Goal: Information Seeking & Learning: Learn about a topic

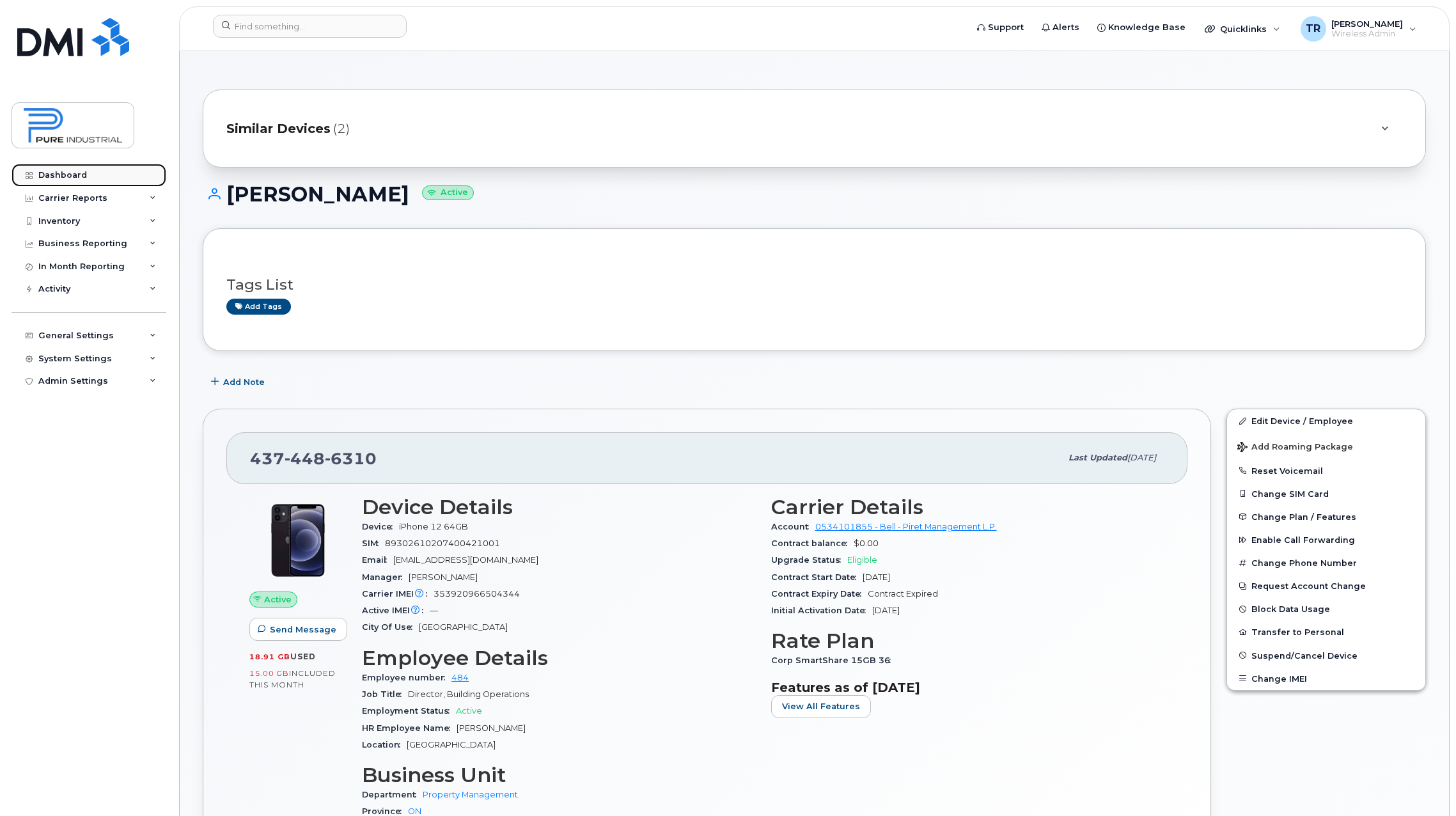
click at [57, 175] on div "Dashboard" at bounding box center [63, 175] width 49 height 11
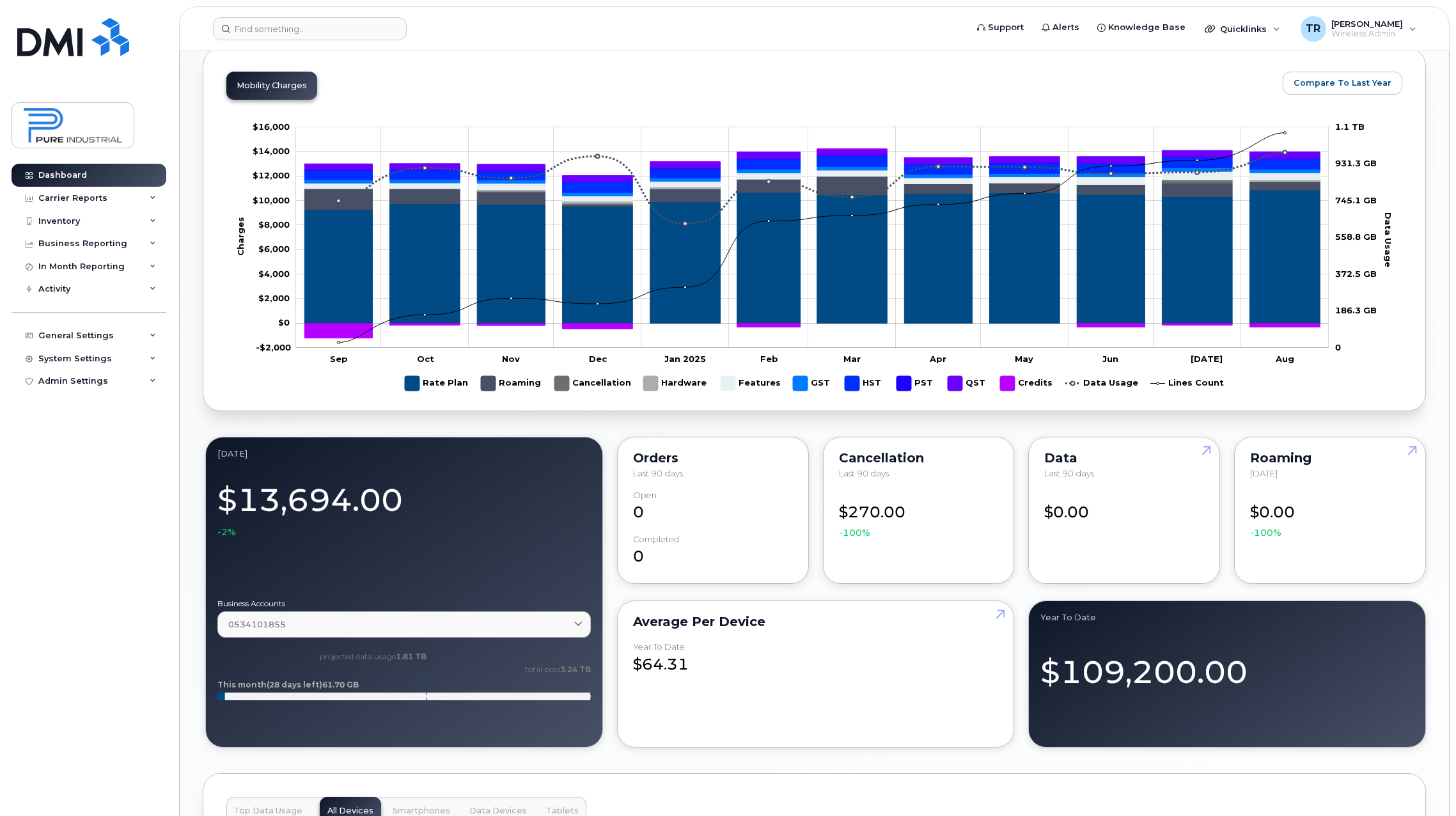
scroll to position [767, 0]
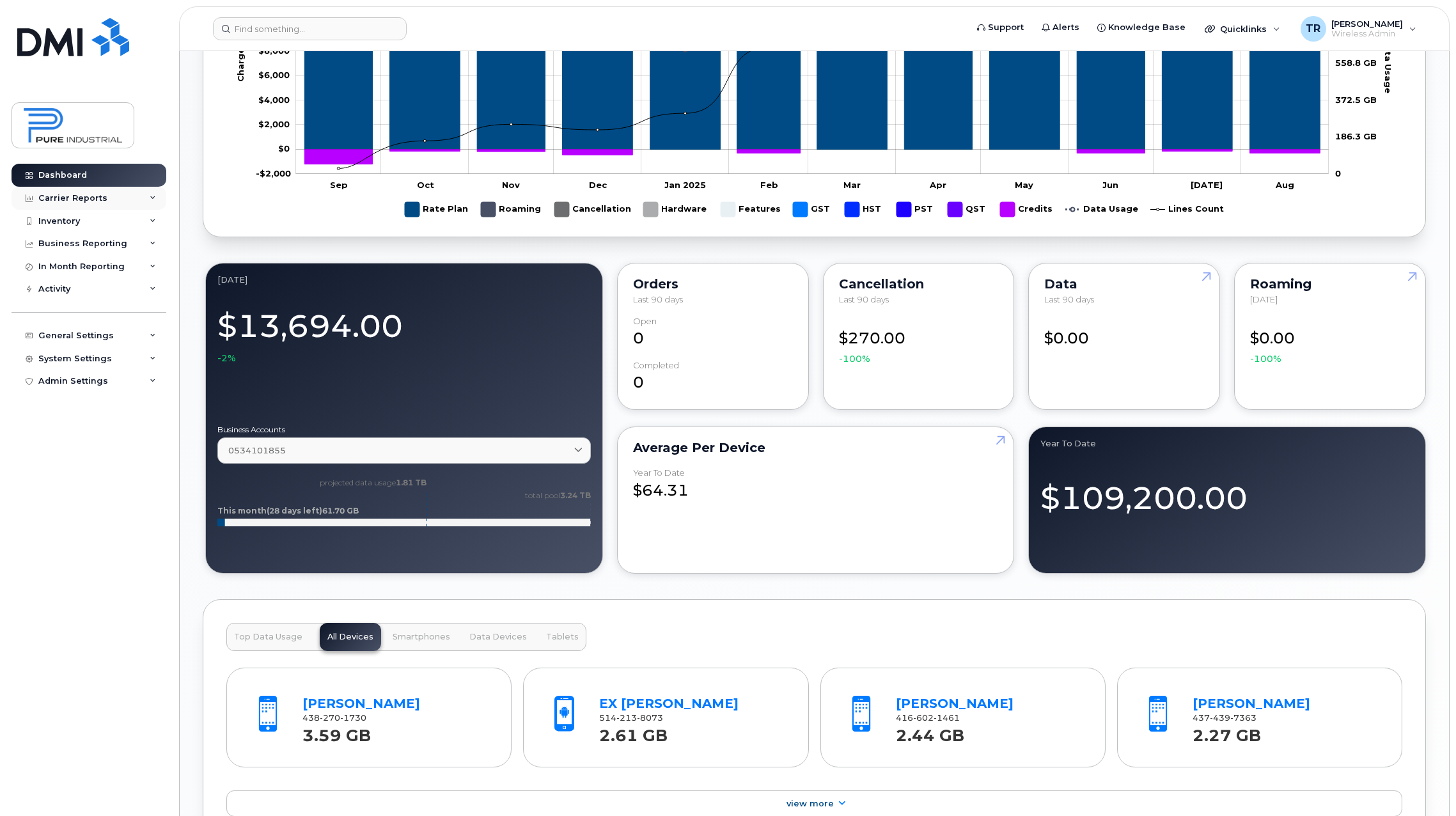
click at [152, 195] on icon at bounding box center [153, 198] width 7 height 7
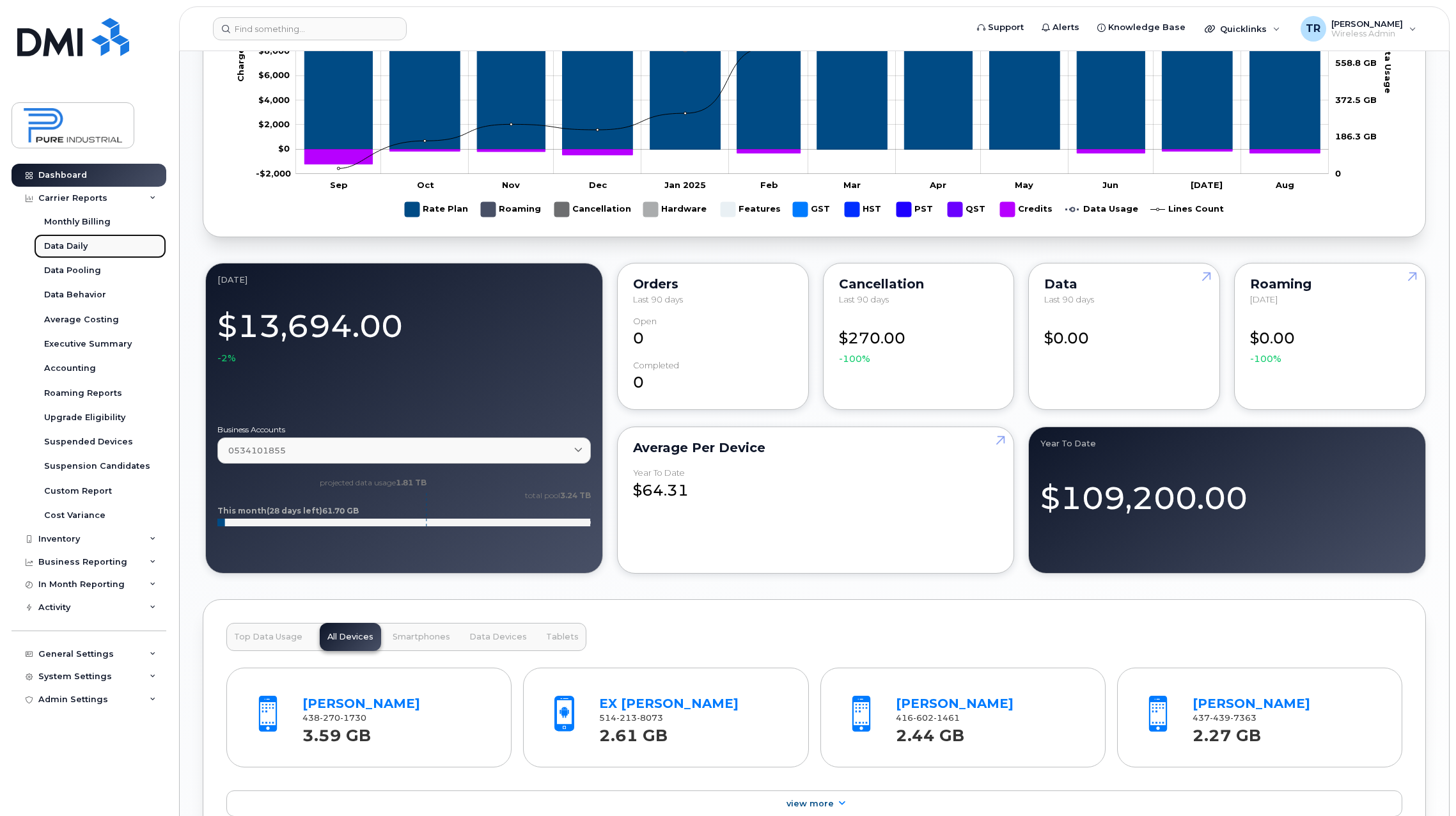
click at [76, 242] on div "Data Daily" at bounding box center [66, 246] width 43 height 11
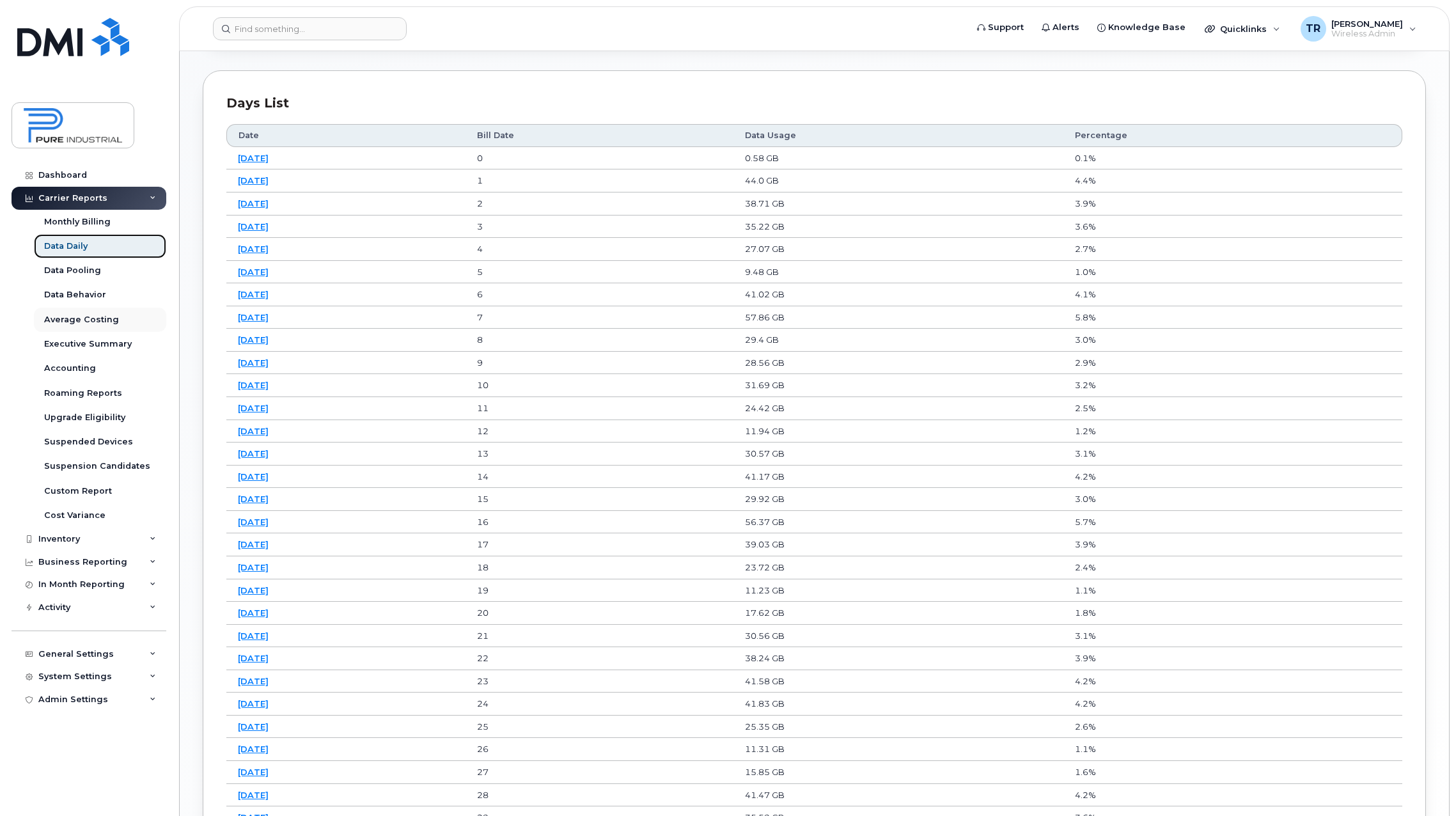
scroll to position [639, 0]
click at [97, 395] on div "Roaming Reports" at bounding box center [83, 393] width 78 height 11
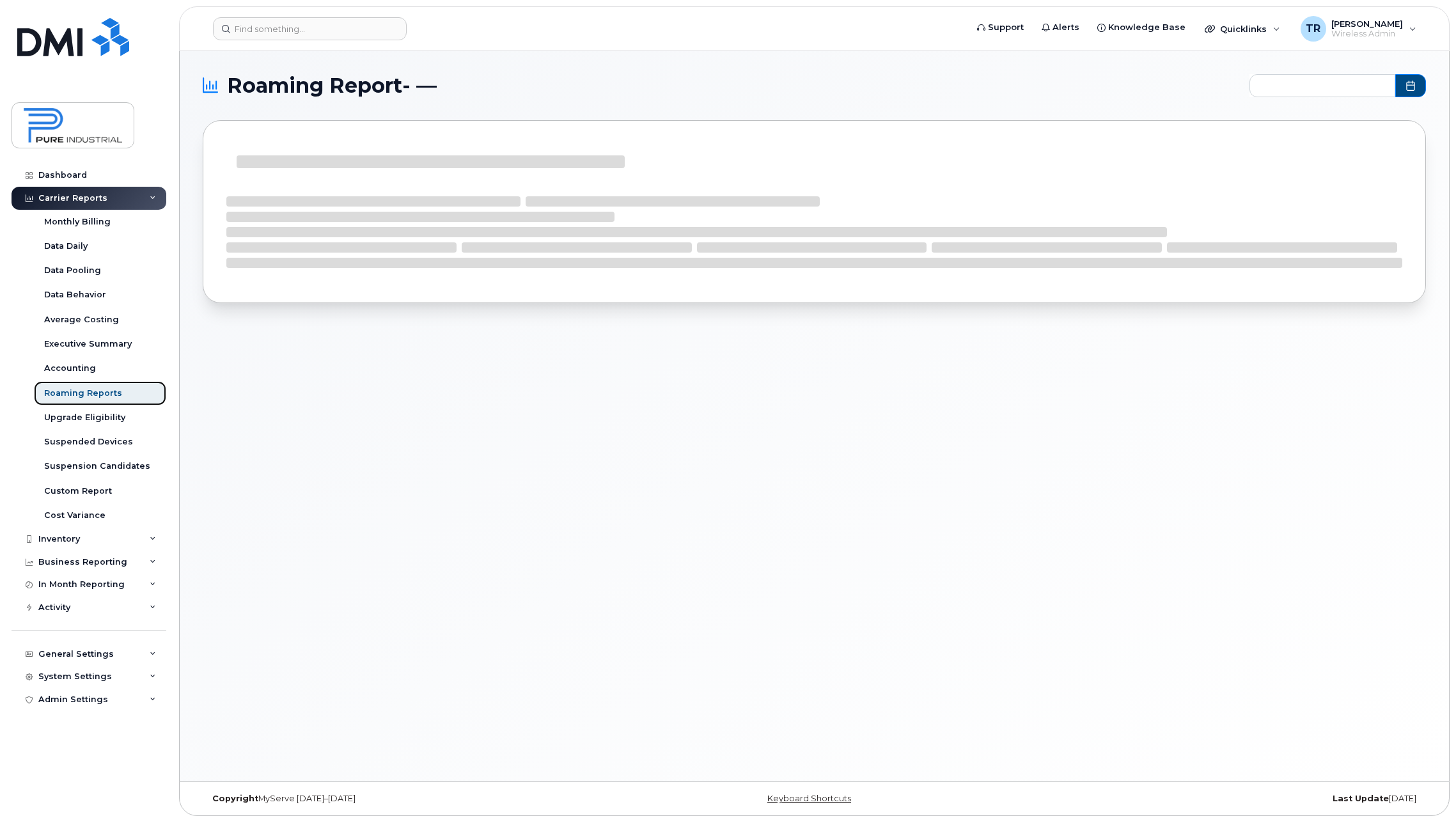
type input "2024-10 - 2025-08"
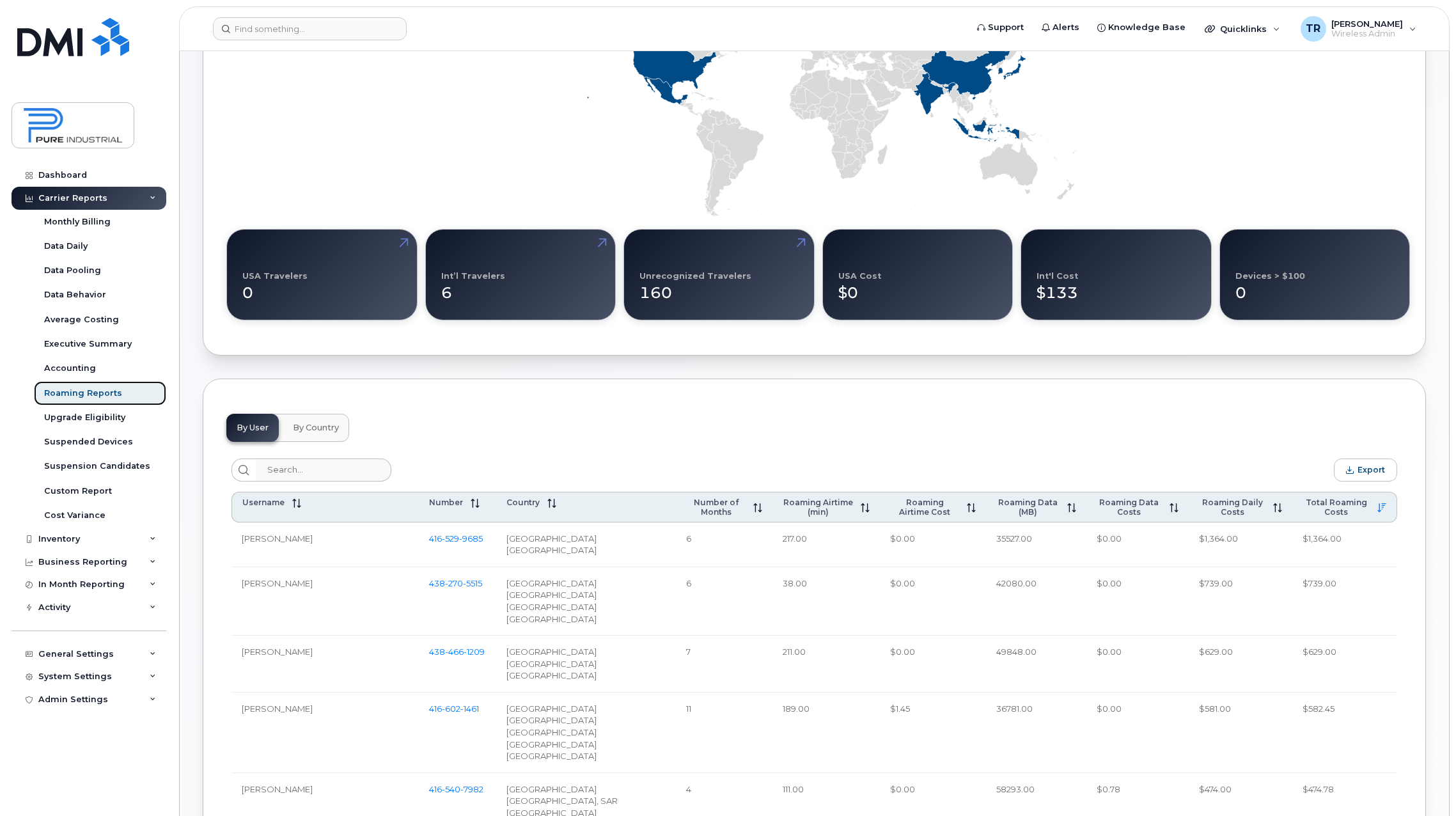
scroll to position [192, 0]
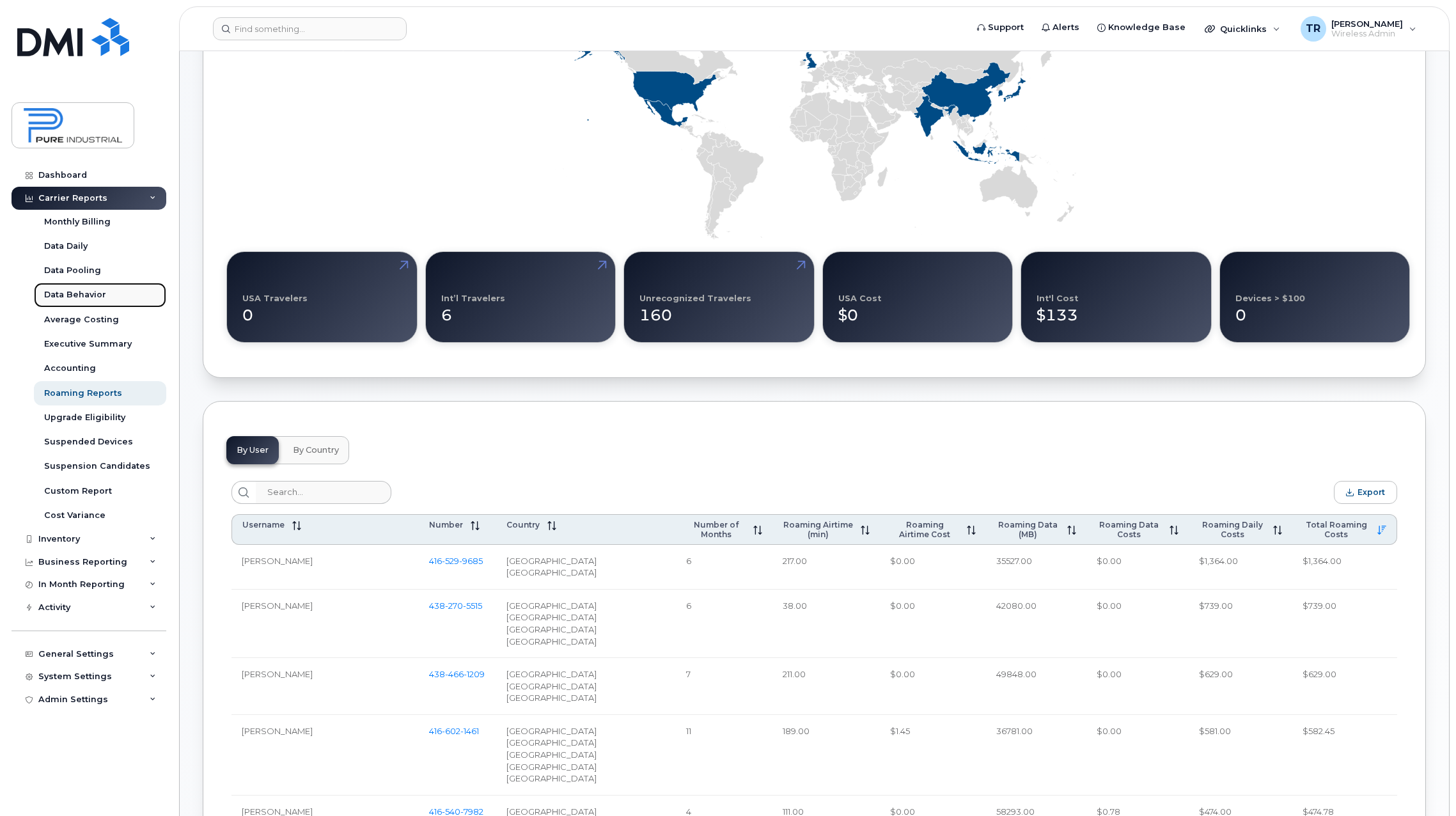
click at [76, 297] on div "Data Behavior" at bounding box center [75, 294] width 62 height 11
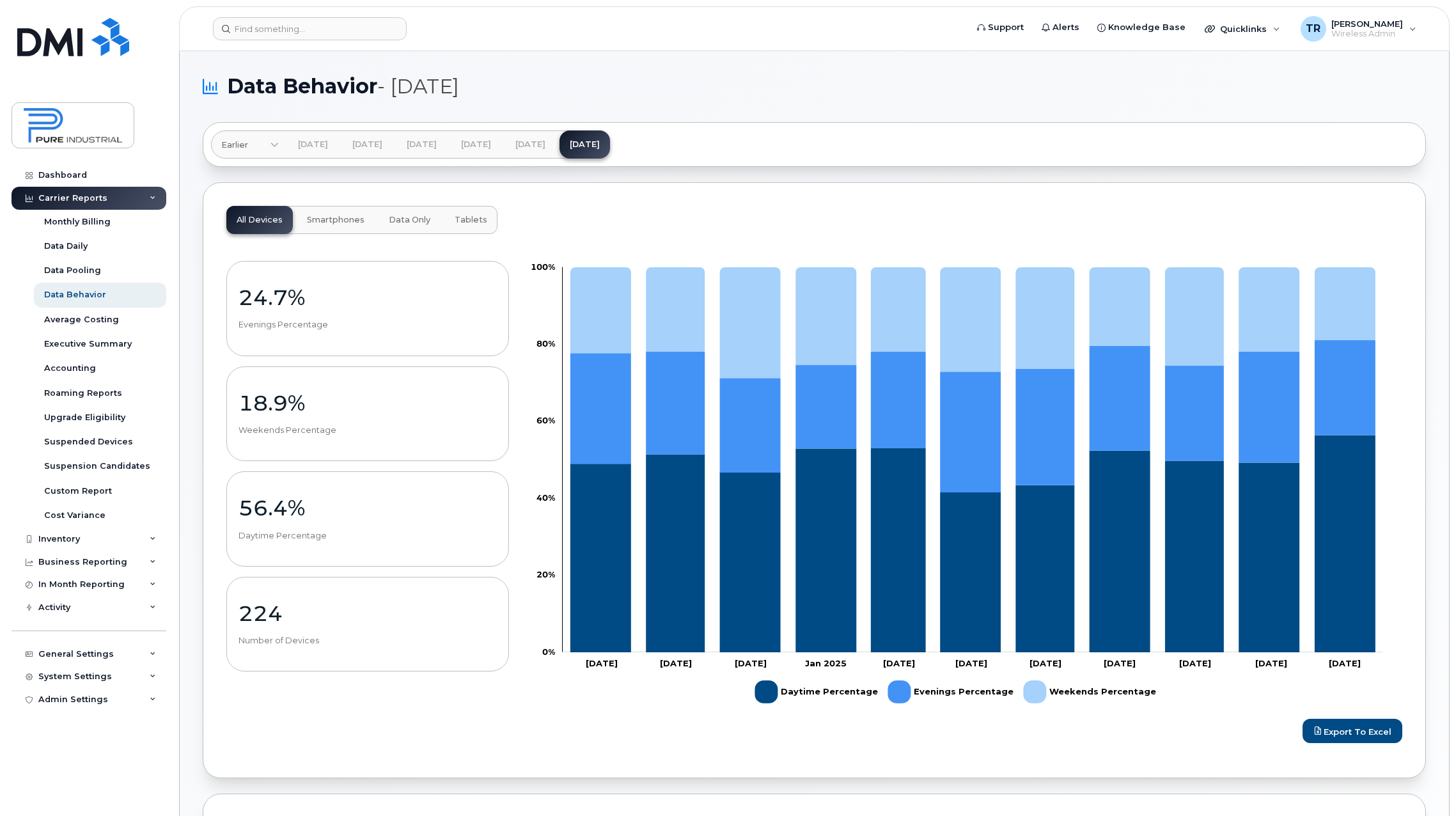
click at [349, 323] on p "Evenings Percentage" at bounding box center [368, 324] width 258 height 11
drag, startPoint x: 270, startPoint y: 306, endPoint x: 267, endPoint y: 316, distance: 10.4
click at [269, 306] on p "24.7%" at bounding box center [368, 297] width 258 height 23
click at [266, 323] on p "Evenings Percentage" at bounding box center [368, 324] width 258 height 11
click at [328, 219] on span "Smartphones" at bounding box center [335, 220] width 57 height 11
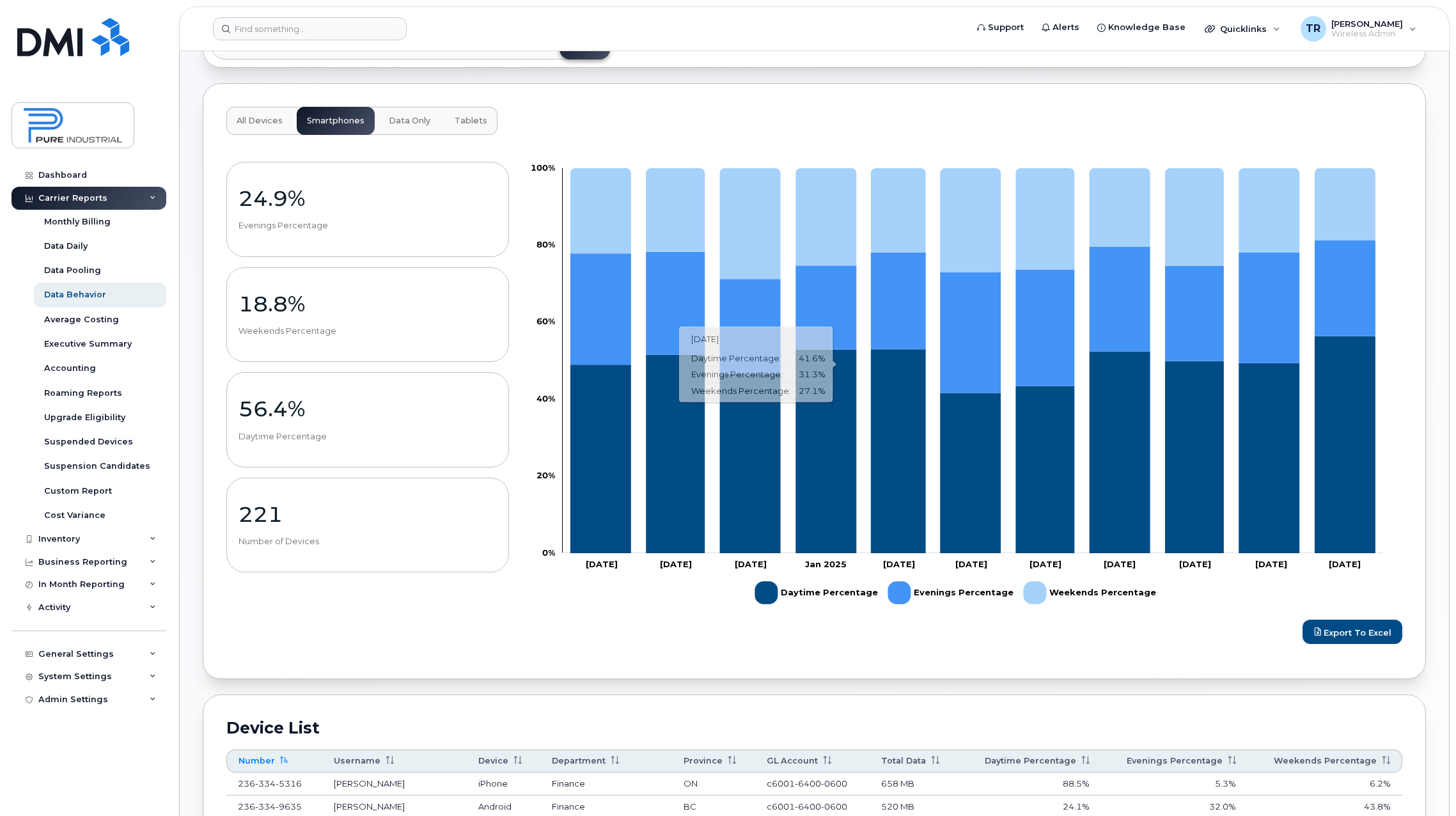
scroll to position [319, 0]
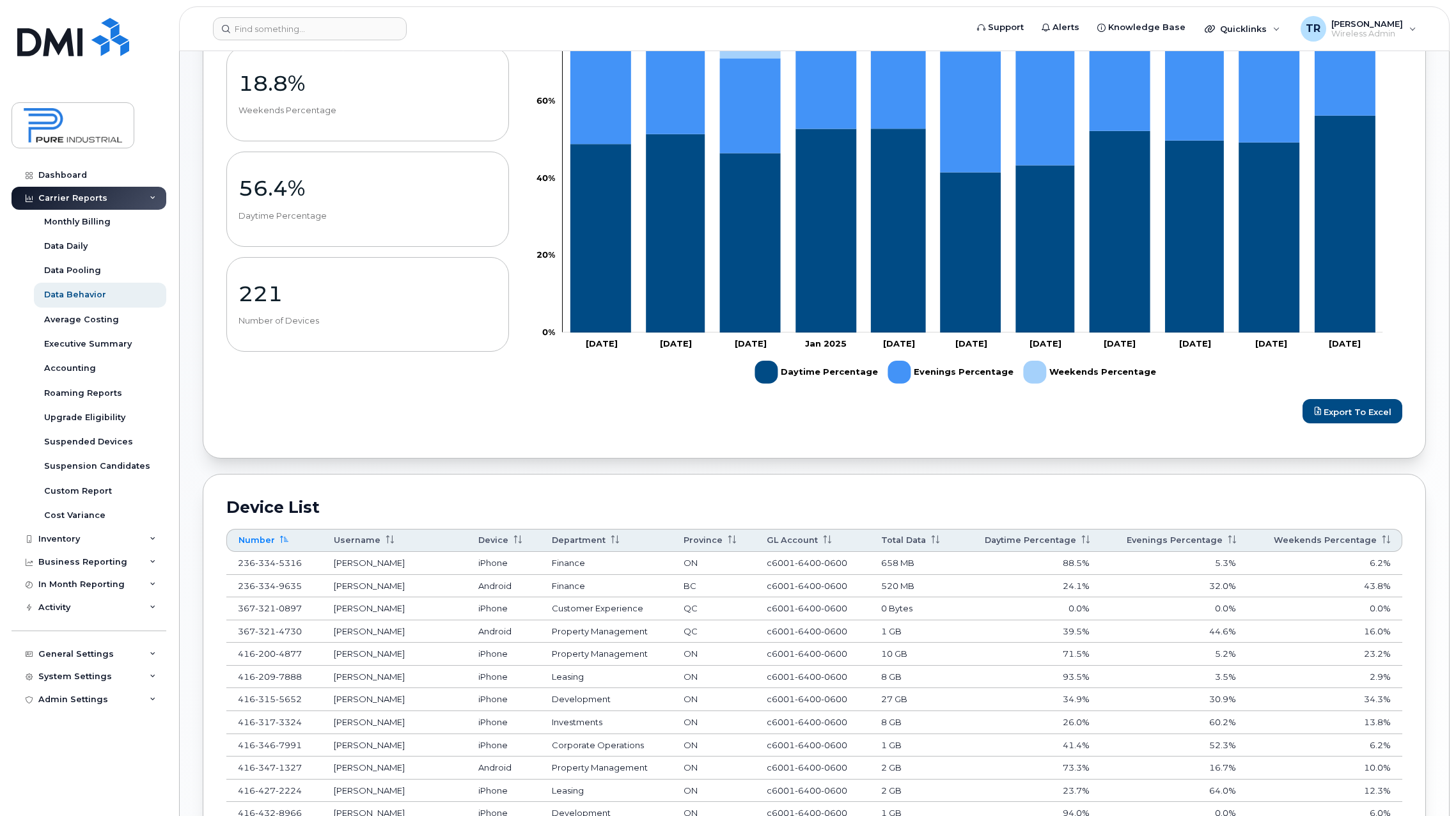
click at [939, 541] on icon at bounding box center [935, 539] width 9 height 9
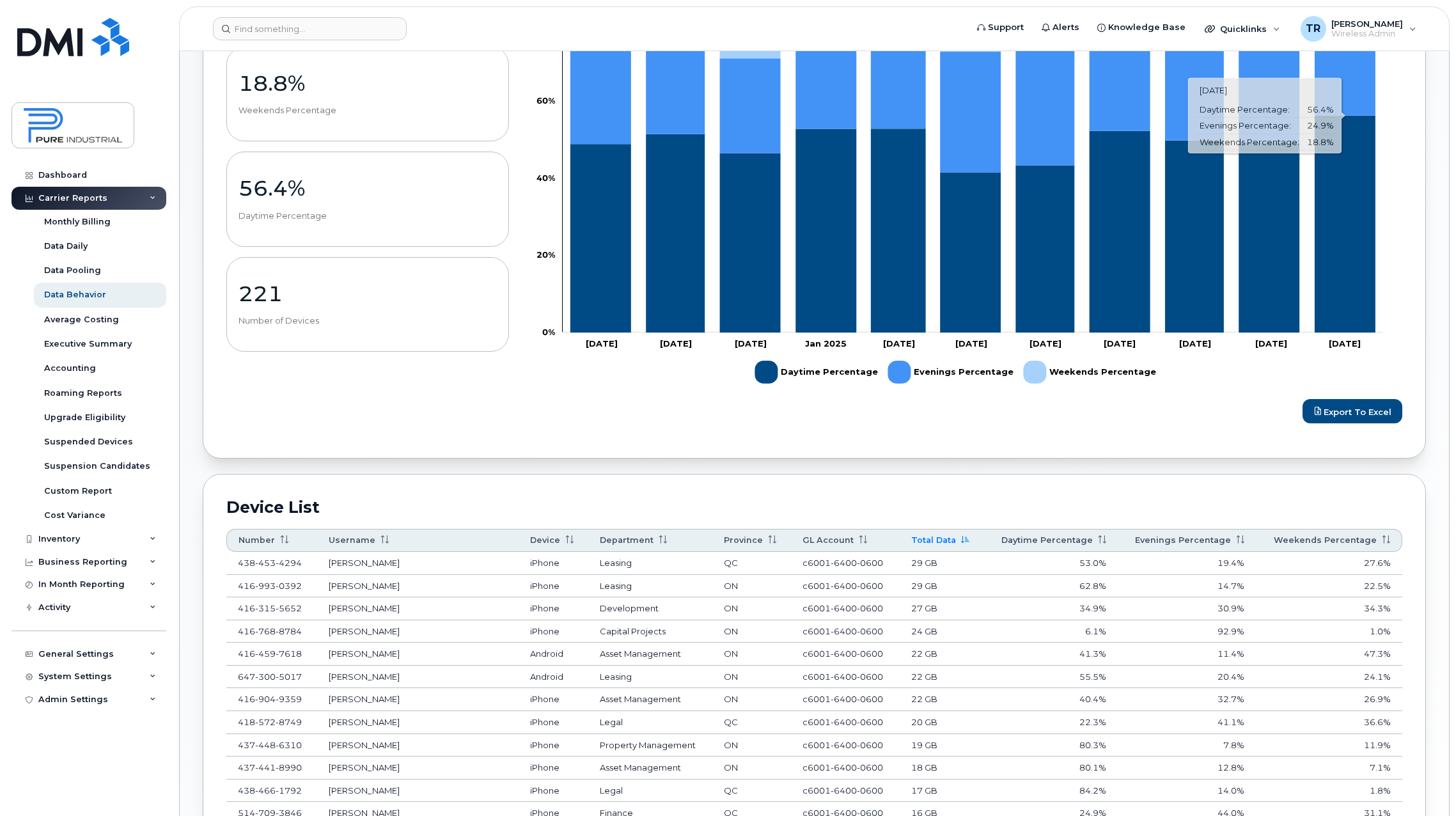
click at [1355, 300] on icon "Daytime Percentage" at bounding box center [1345, 224] width 61 height 217
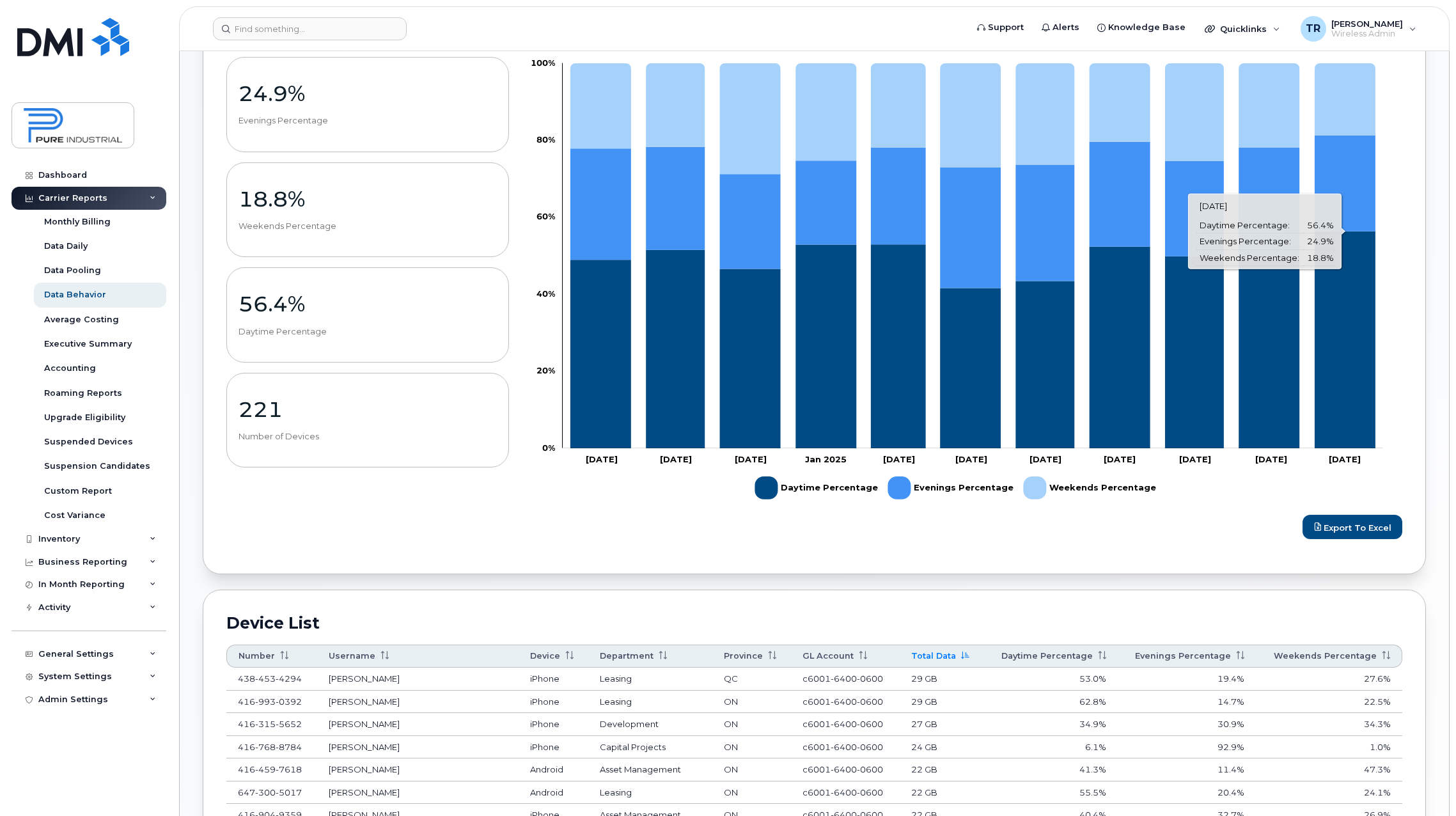
scroll to position [192, 0]
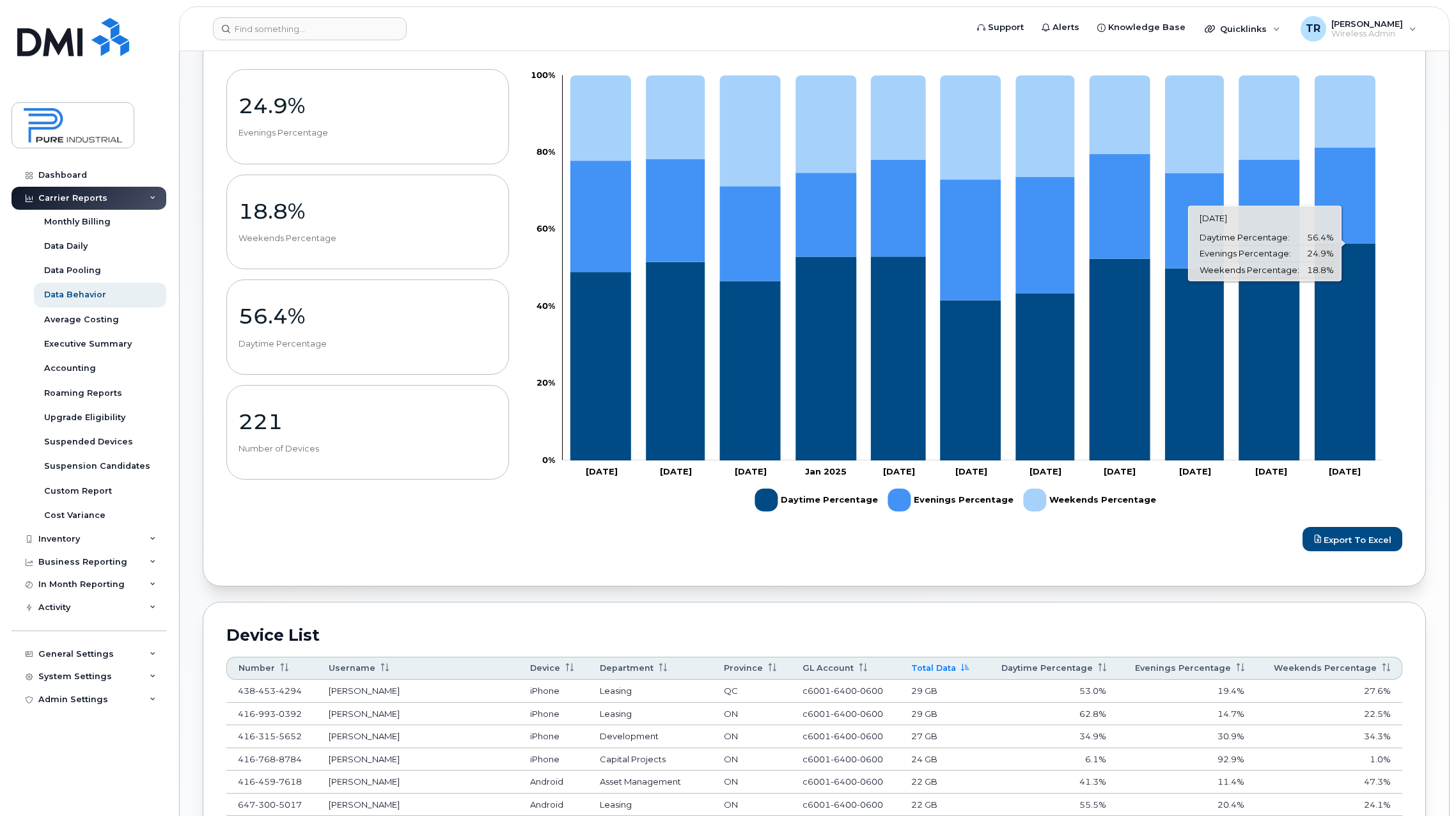
click at [1355, 190] on icon "Evenings Percentage" at bounding box center [1345, 196] width 61 height 96
click at [1337, 129] on icon "Weekends Percentage" at bounding box center [1345, 112] width 61 height 72
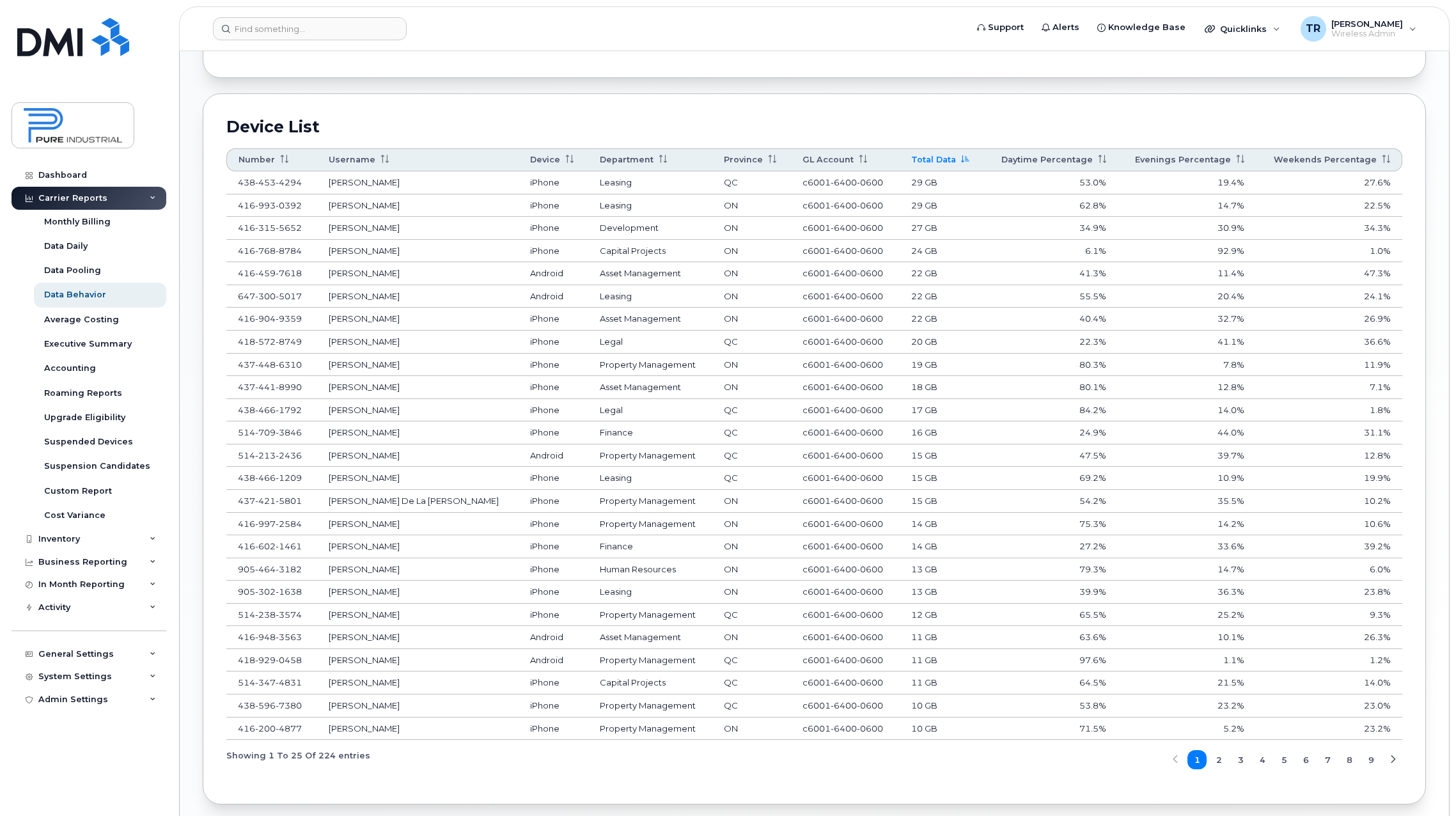
scroll to position [753, 0]
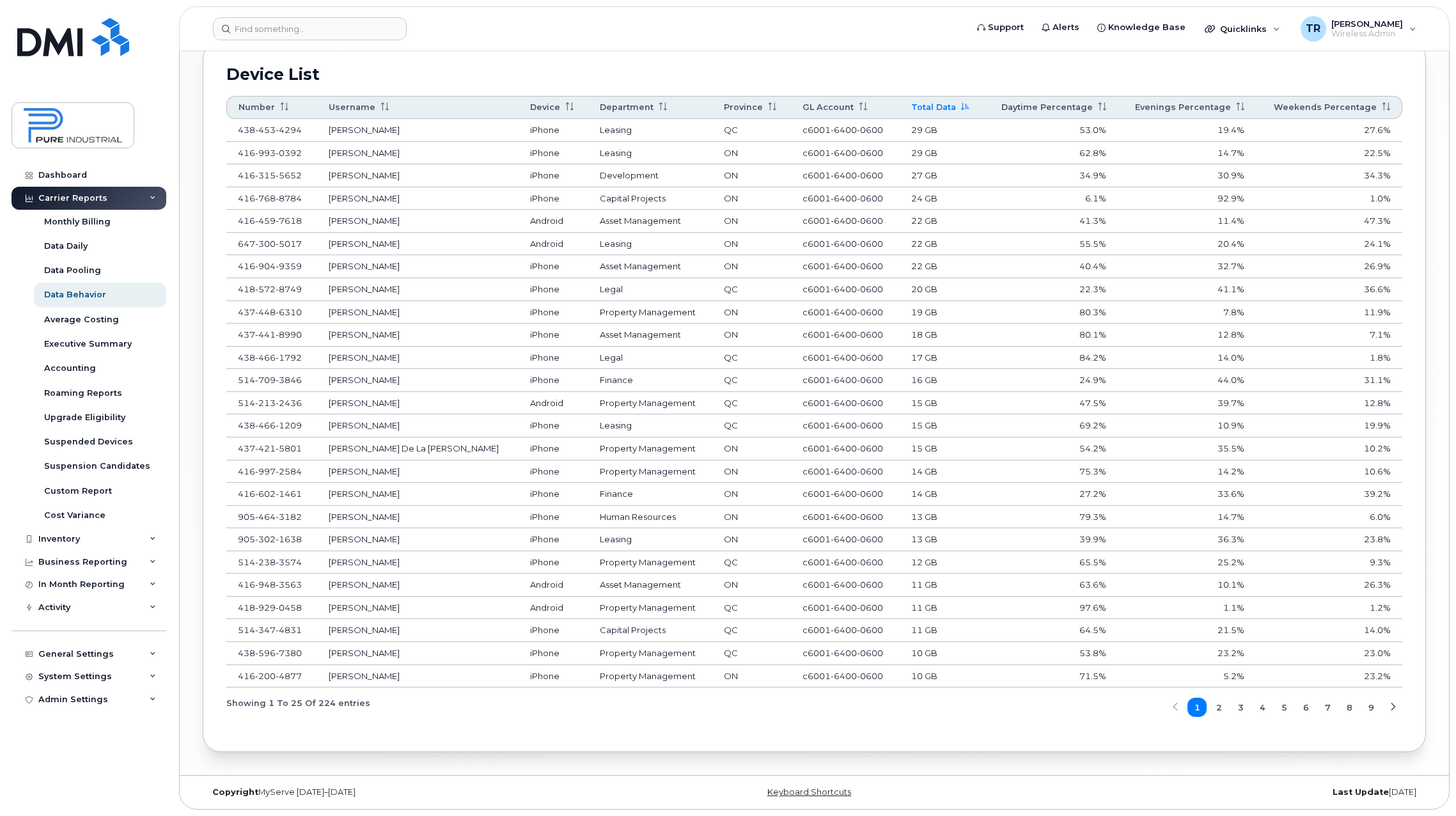
click at [1218, 709] on span "2" at bounding box center [1219, 707] width 6 height 12
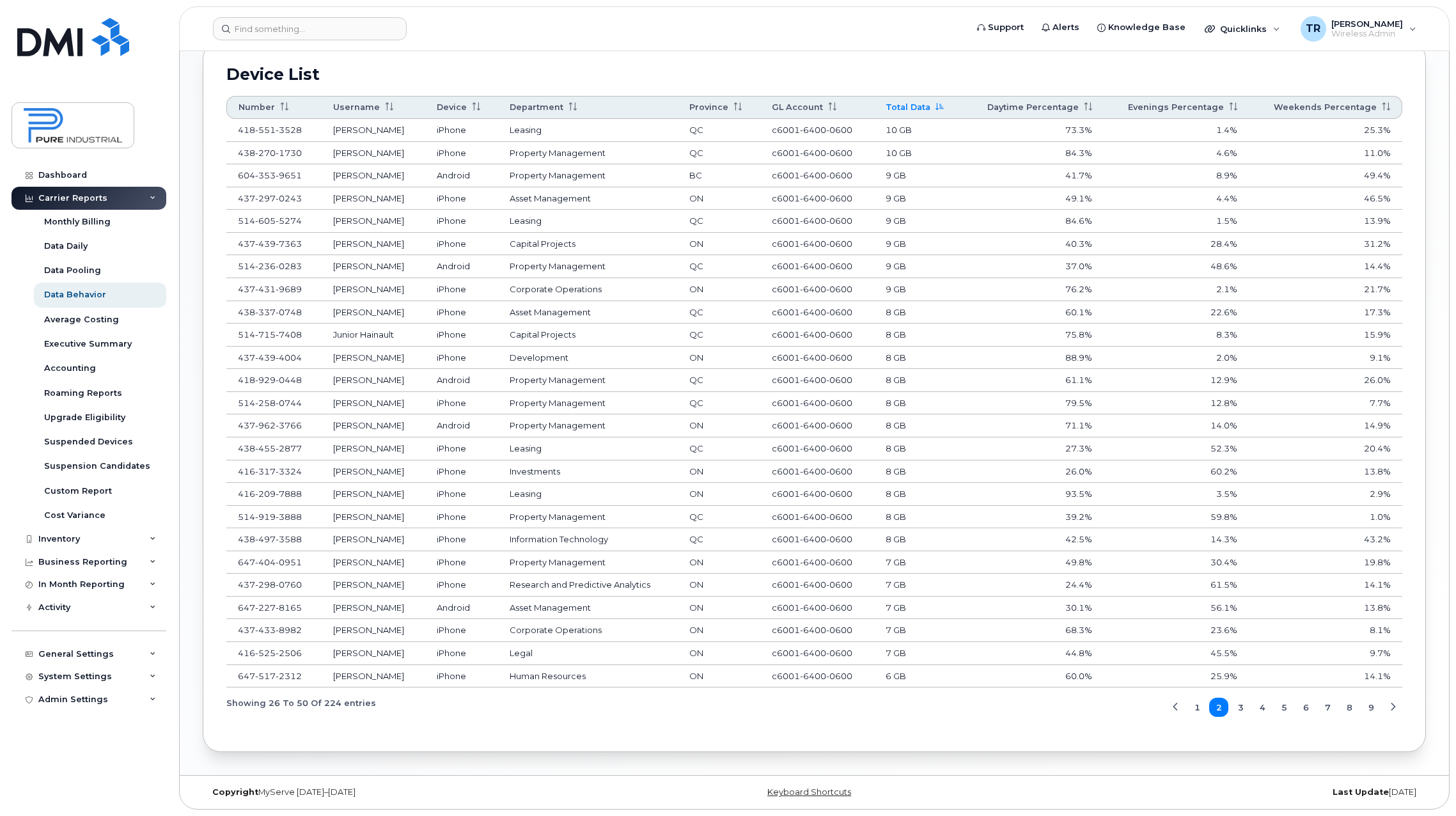
click at [1242, 709] on span "3" at bounding box center [1241, 707] width 6 height 12
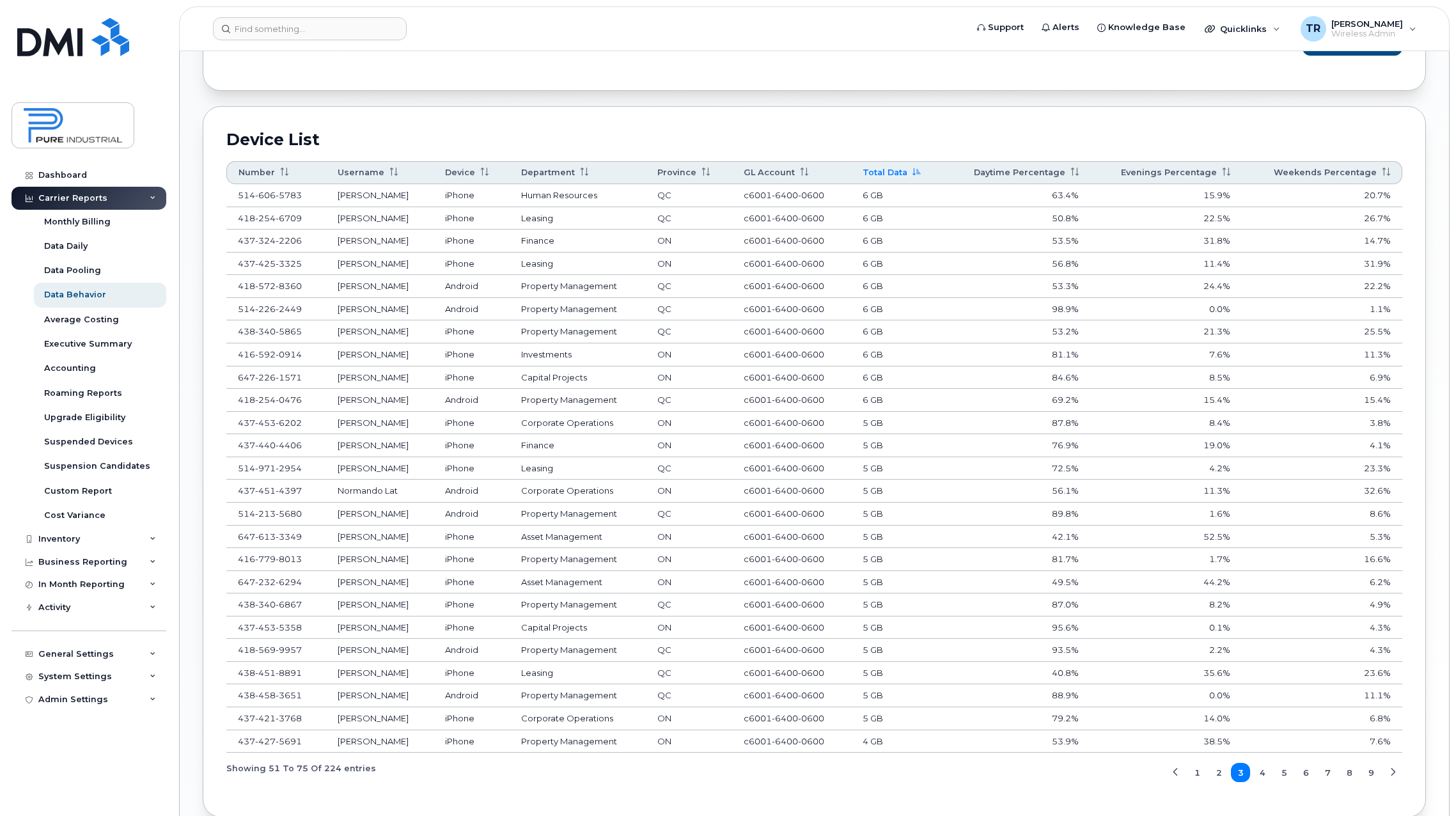
scroll to position [688, 0]
click at [1196, 771] on span "1" at bounding box center [1197, 771] width 6 height 12
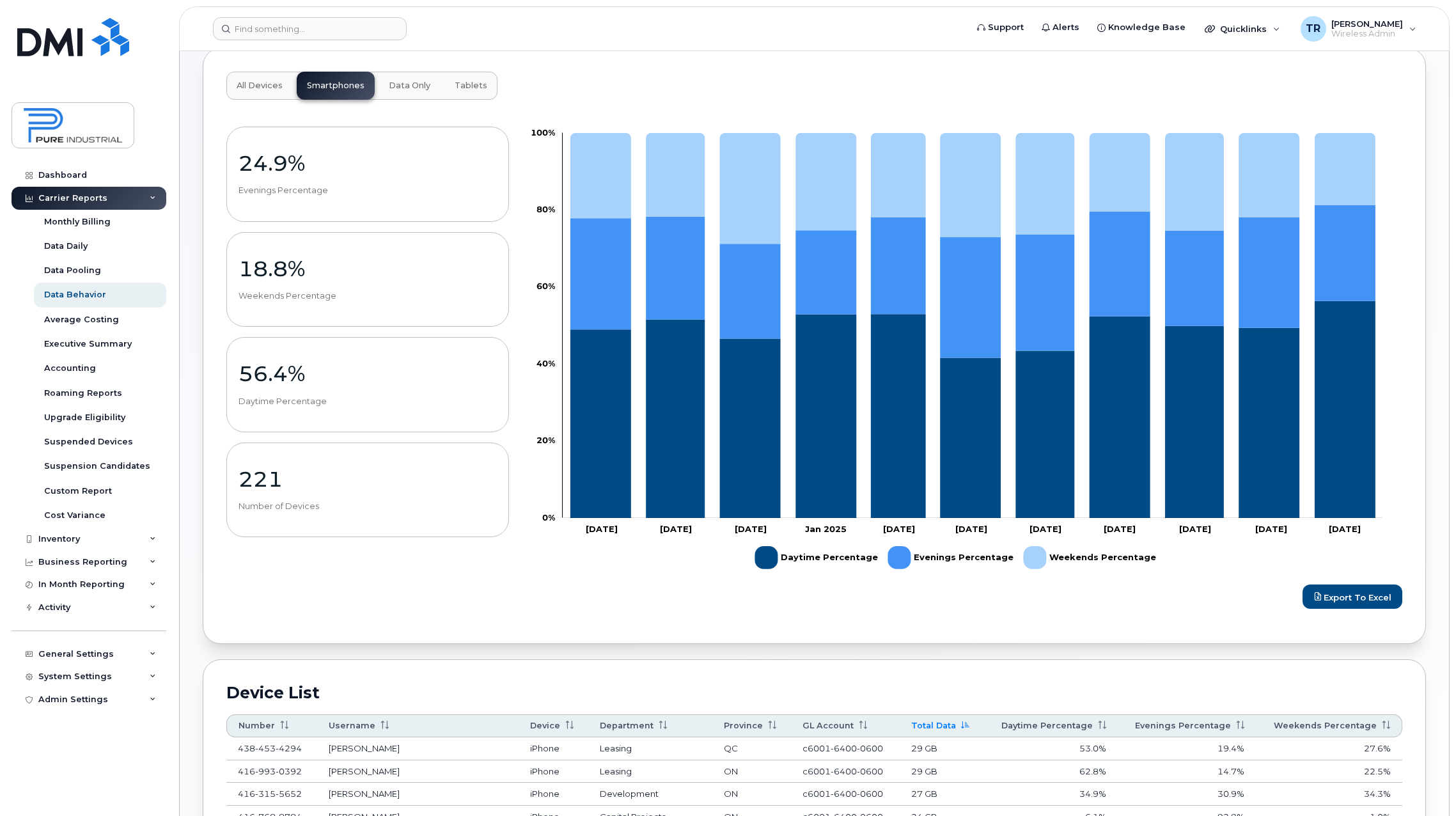
scroll to position [0, 0]
